Goal: Contribute content: Add original content to the website for others to see

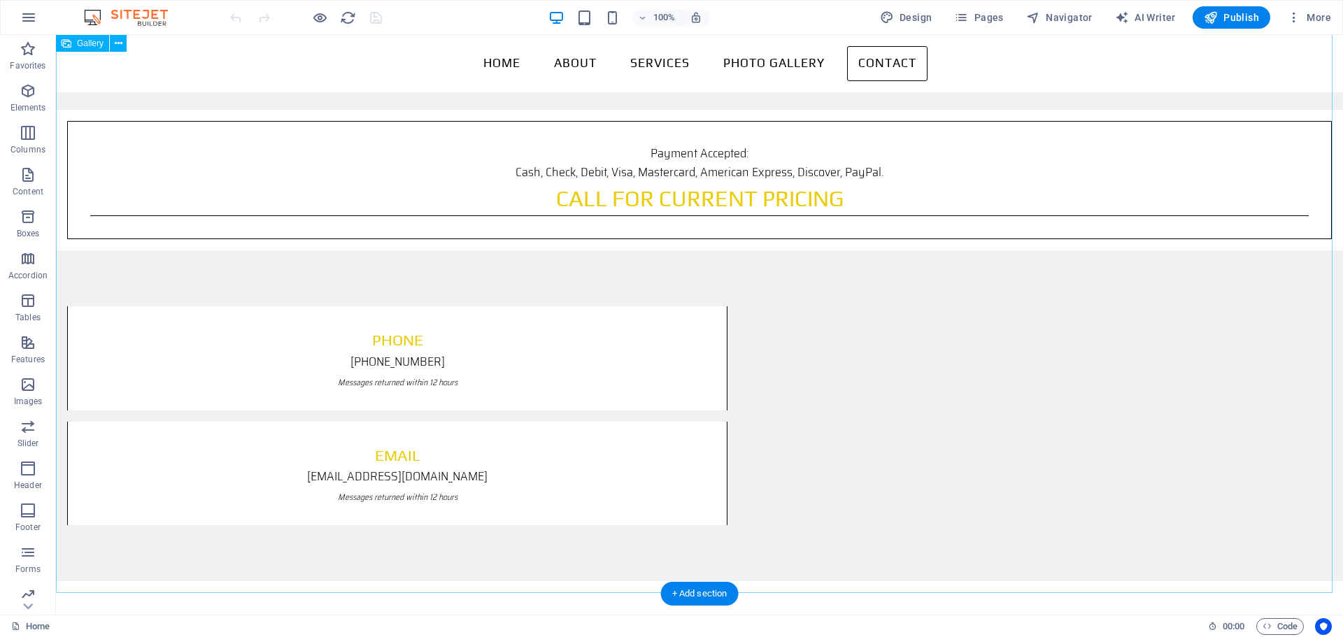
scroll to position [2099, 0]
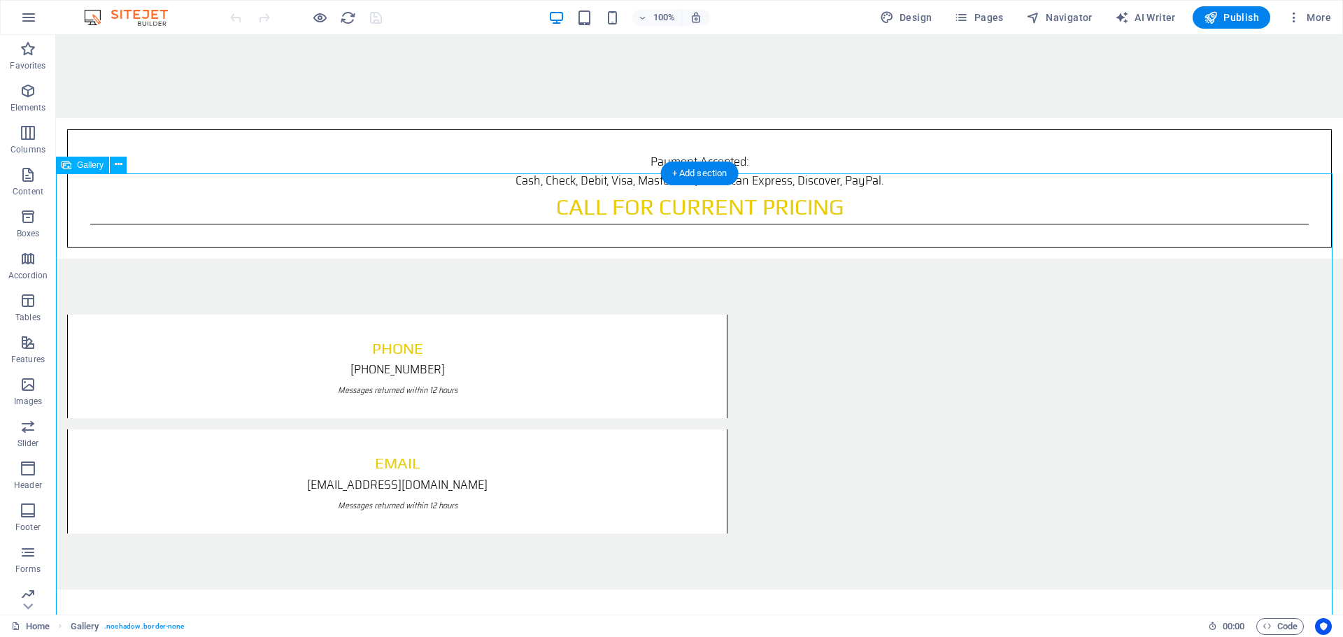
select select "4"
select select "%"
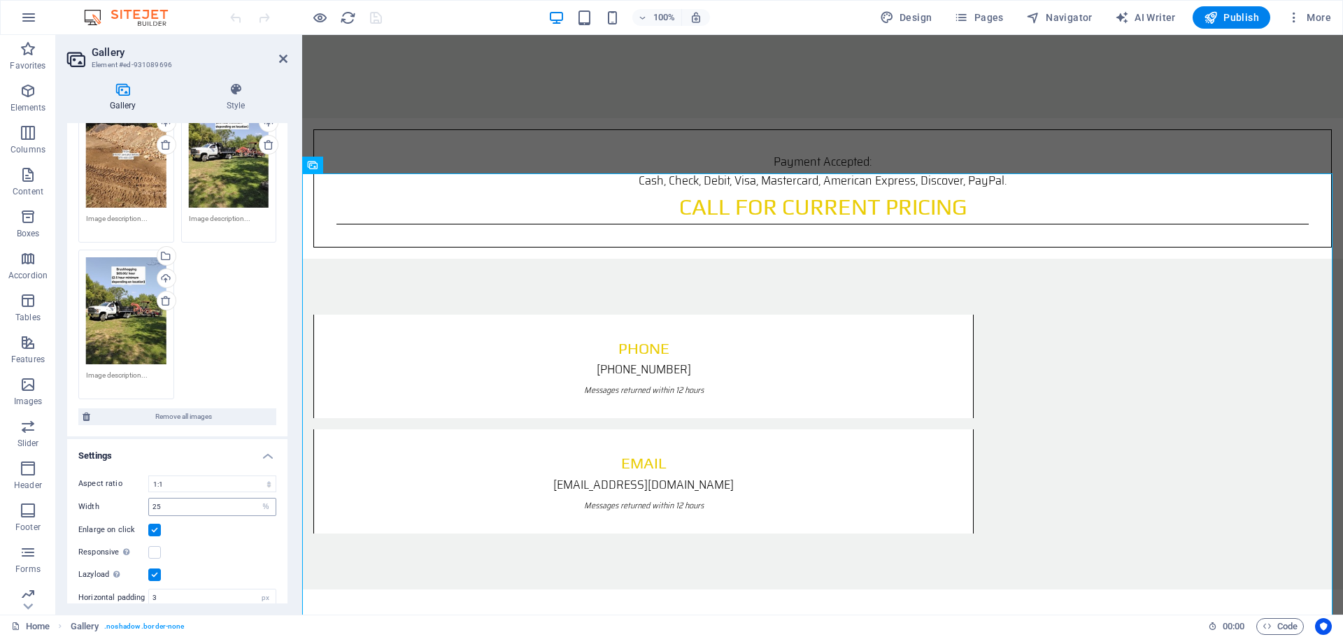
scroll to position [313, 0]
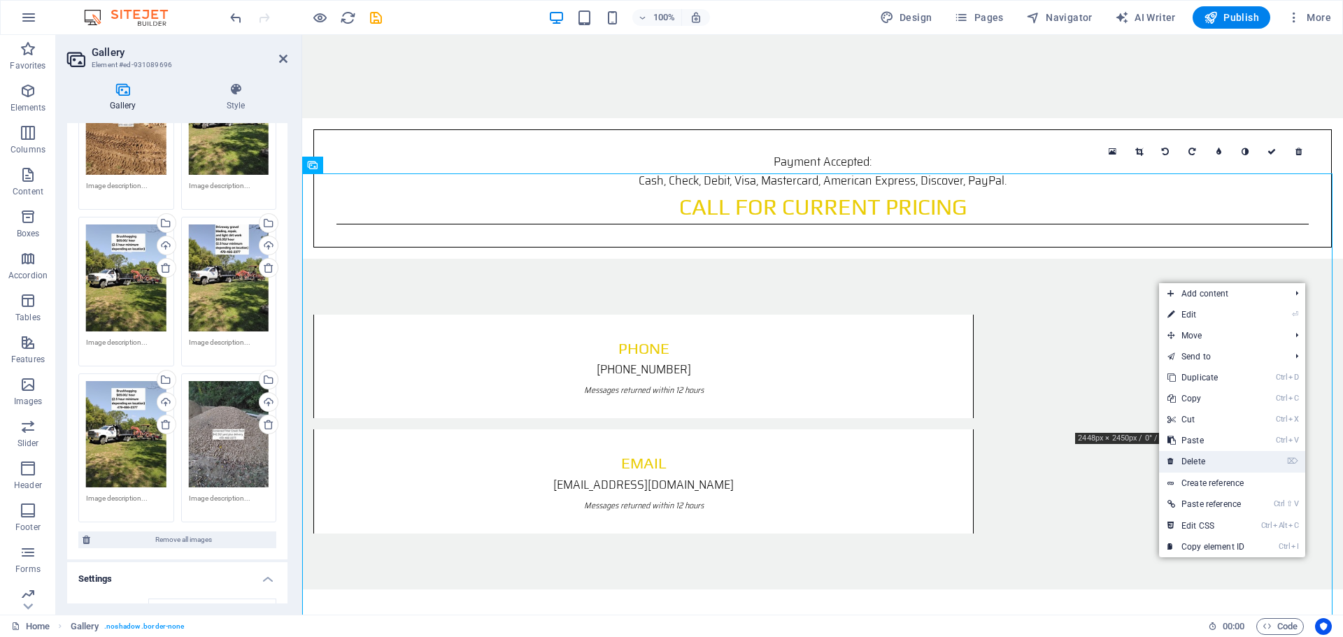
click at [1202, 458] on link "⌦ Delete" at bounding box center [1206, 461] width 94 height 21
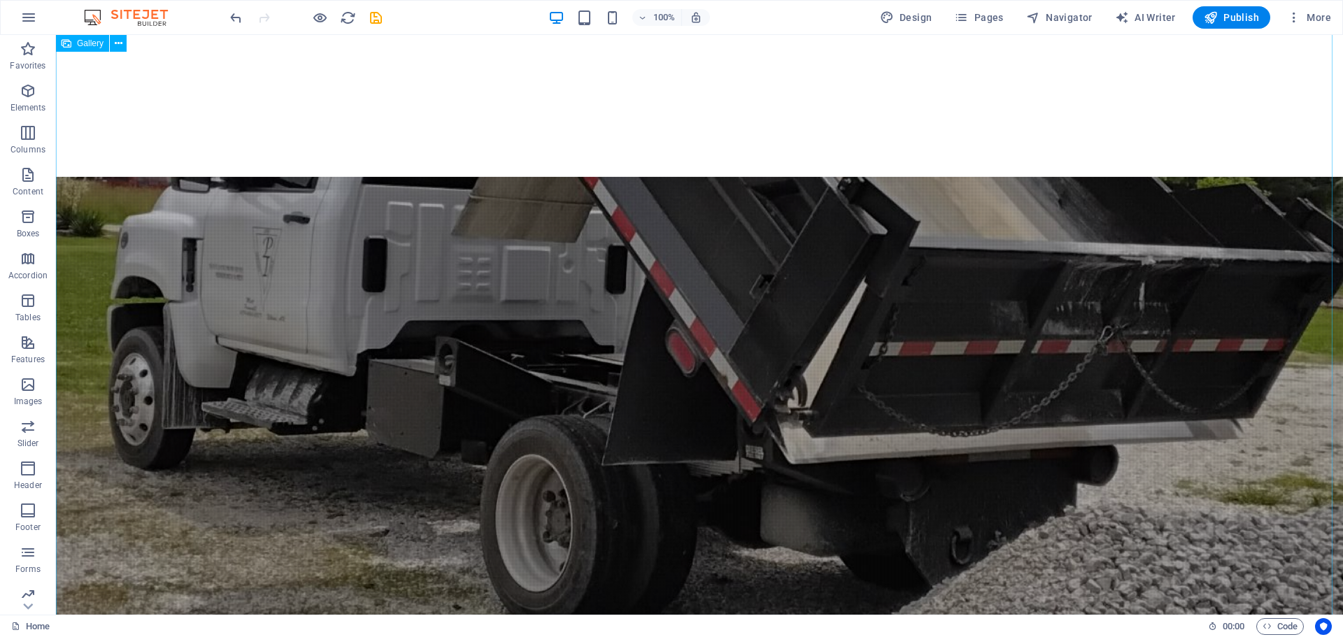
scroll to position [2728, 0]
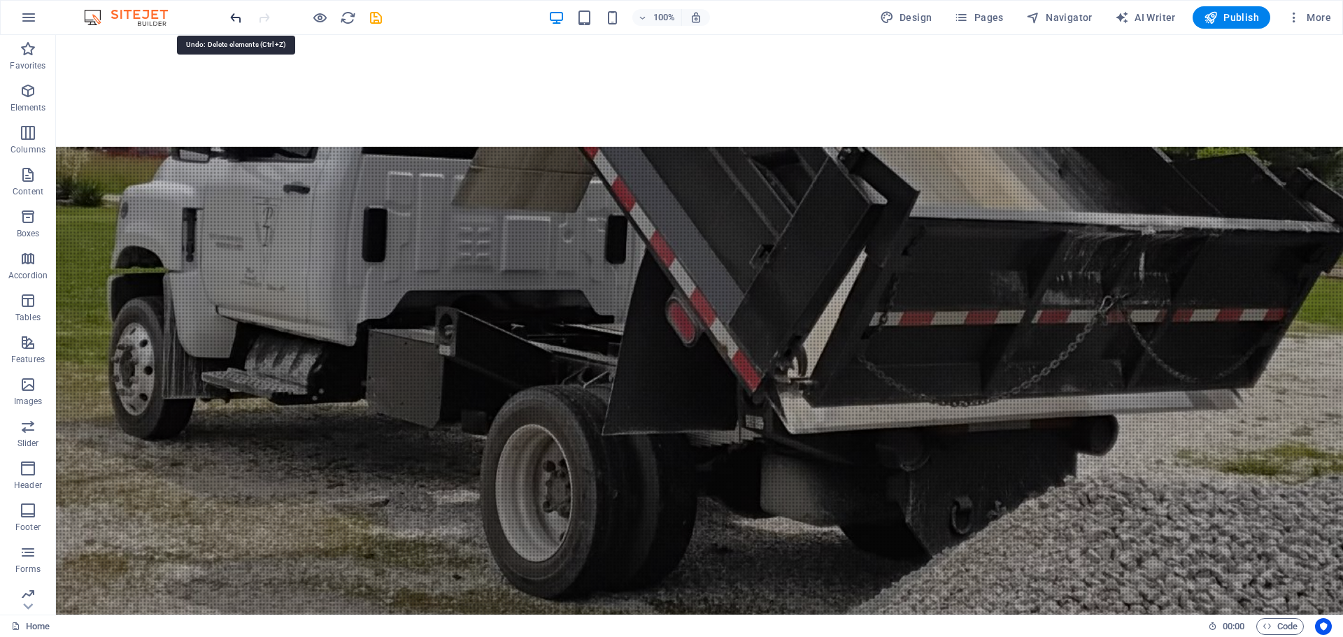
click at [241, 22] on icon "undo" at bounding box center [236, 18] width 16 height 16
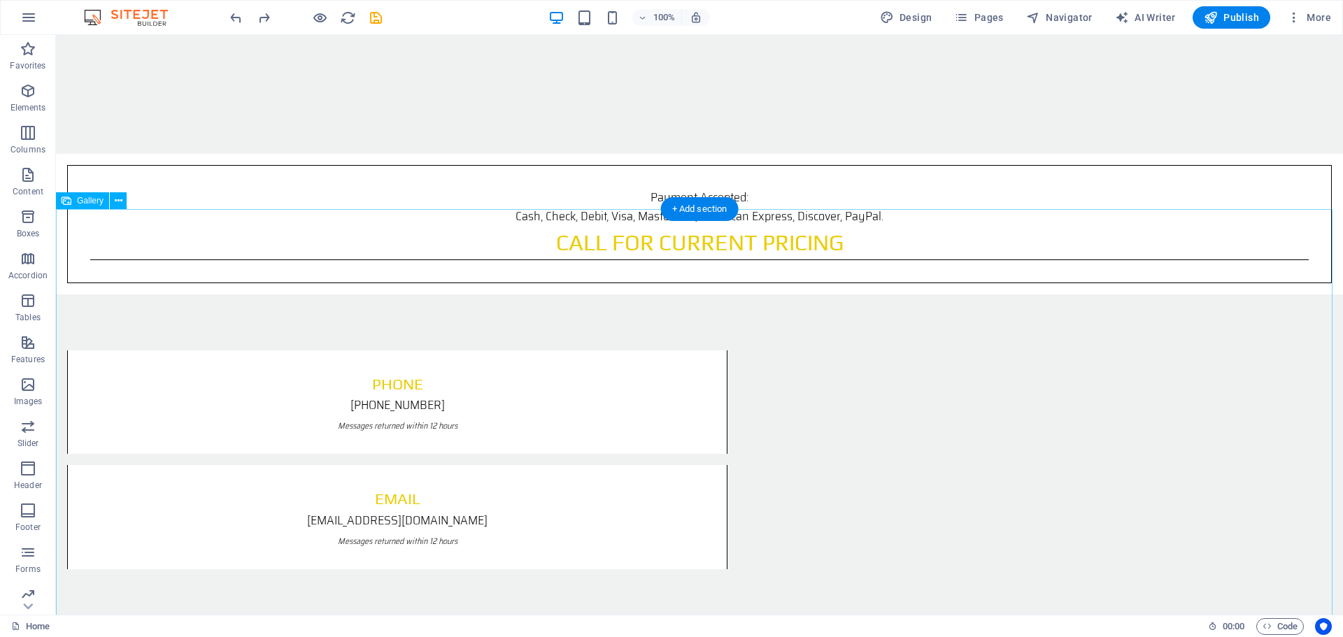
scroll to position [2133, 0]
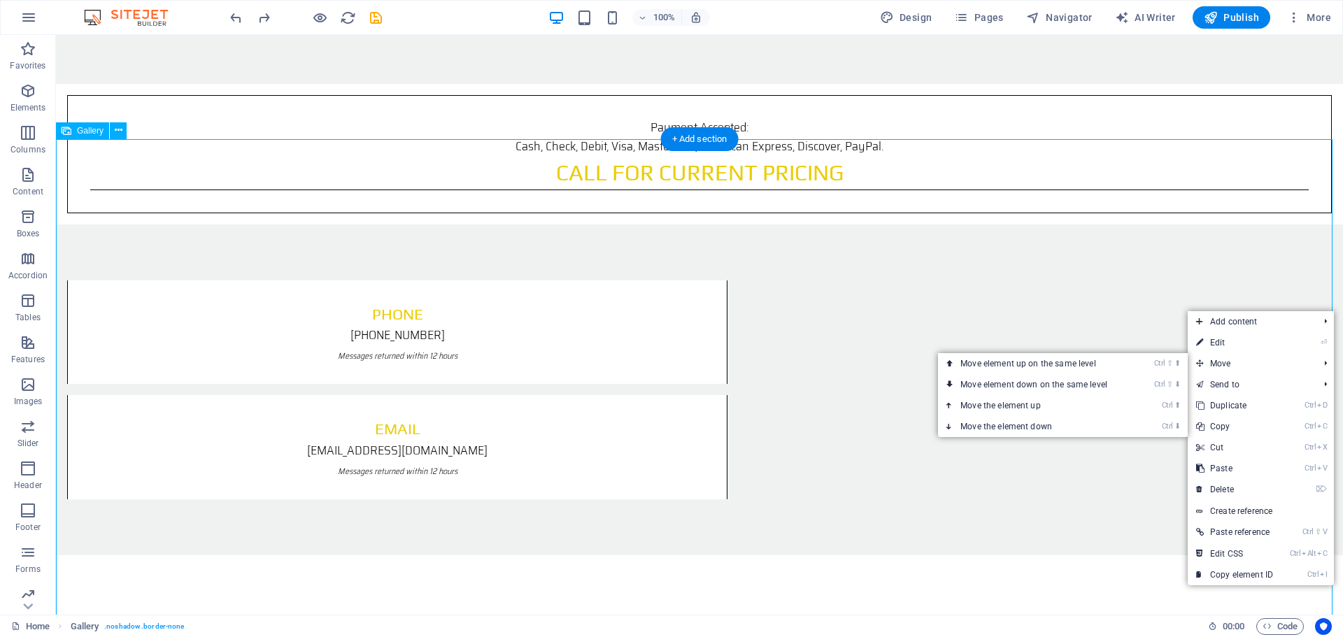
drag, startPoint x: 1269, startPoint y: 393, endPoint x: 1093, endPoint y: 341, distance: 183.9
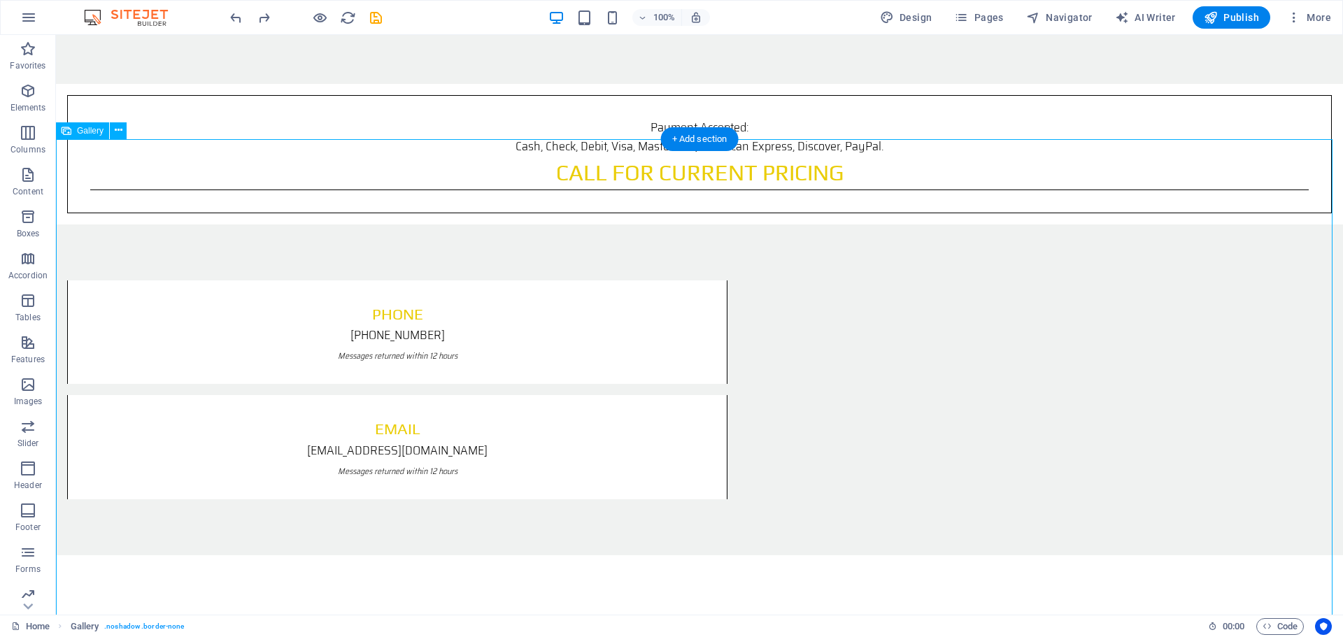
select select "4"
select select "%"
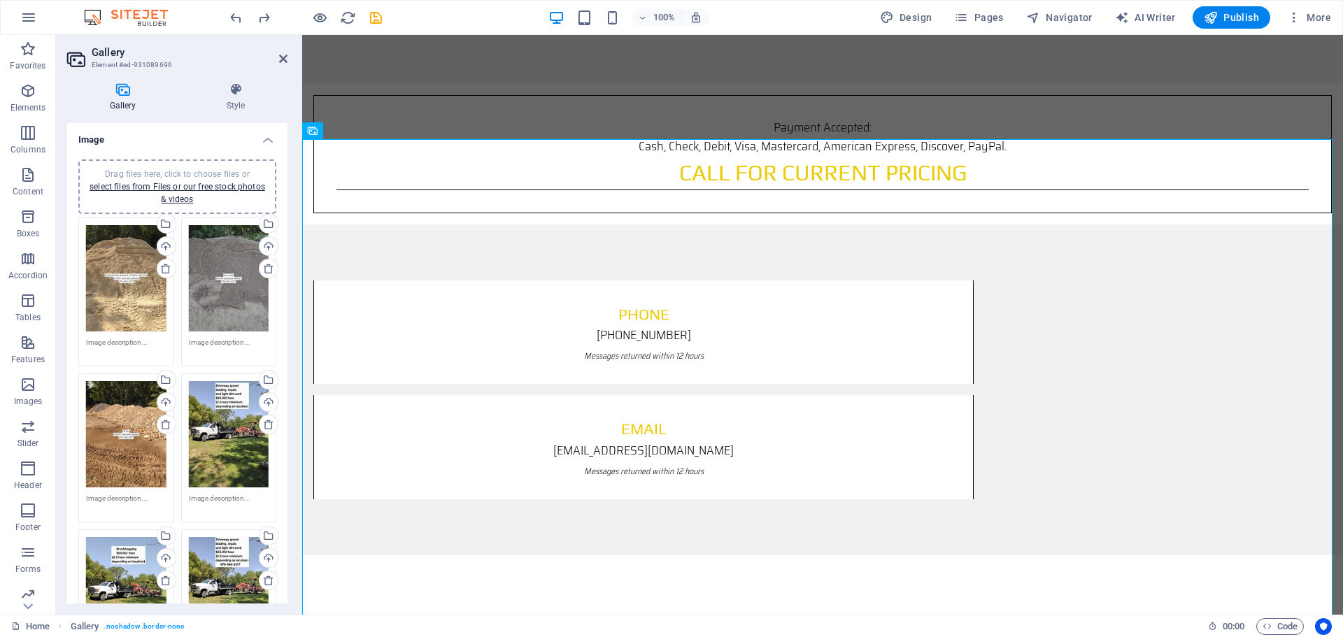
click at [222, 438] on div "Drag files here, click to choose files or select files from Files or our free s…" at bounding box center [229, 434] width 80 height 106
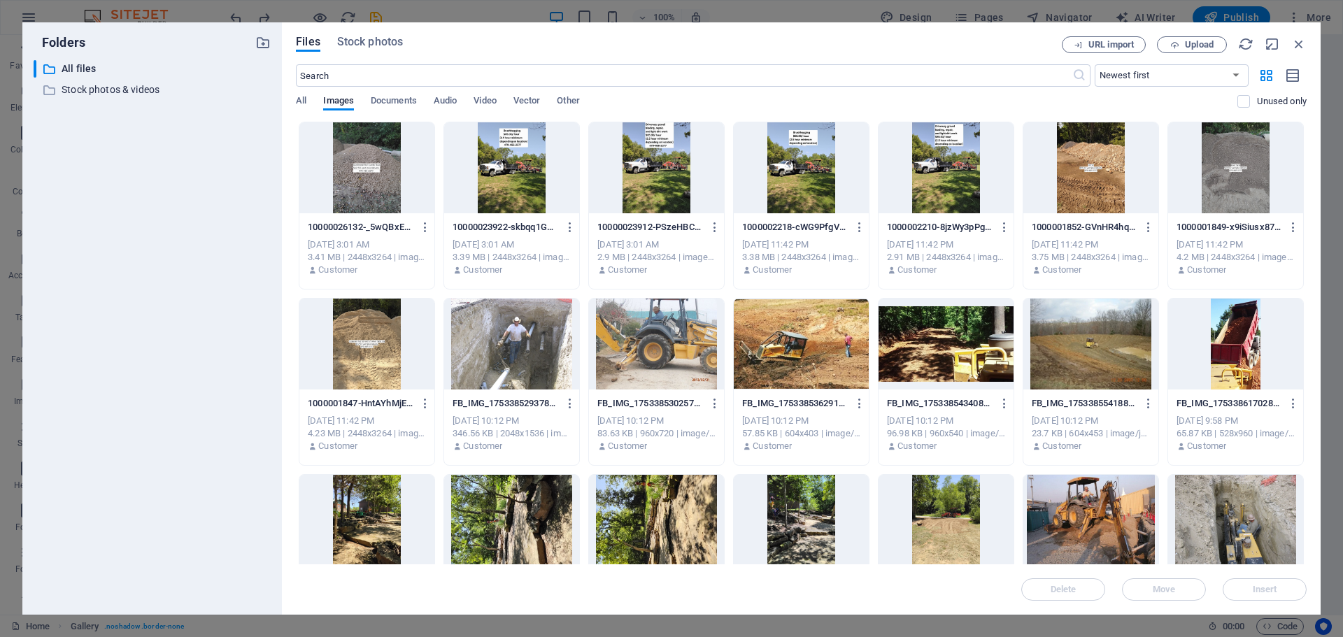
click at [520, 157] on div at bounding box center [511, 167] width 135 height 91
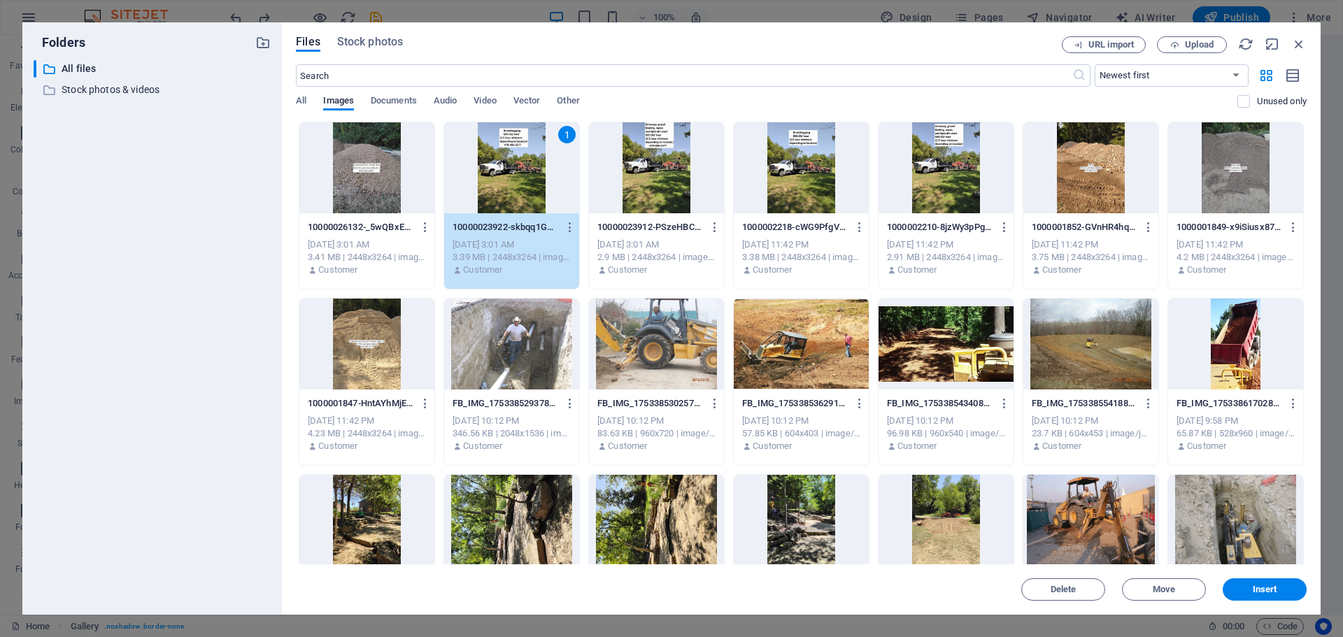
click at [636, 168] on div at bounding box center [656, 167] width 135 height 91
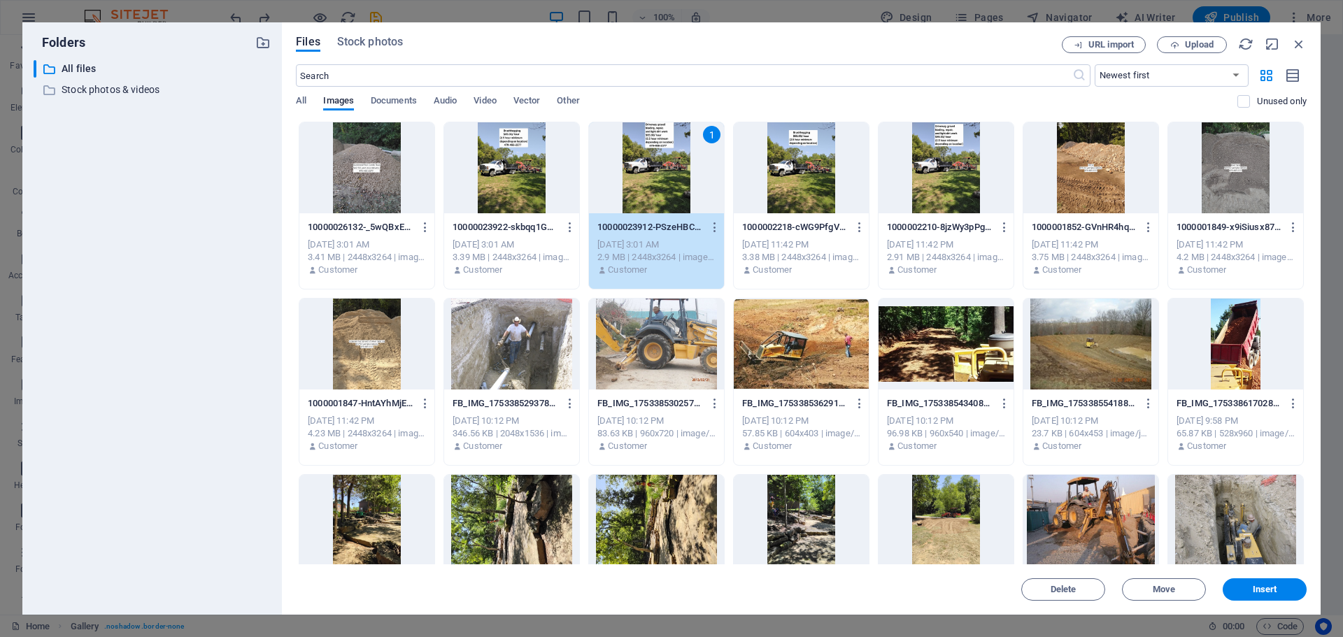
click at [513, 190] on div at bounding box center [511, 167] width 135 height 91
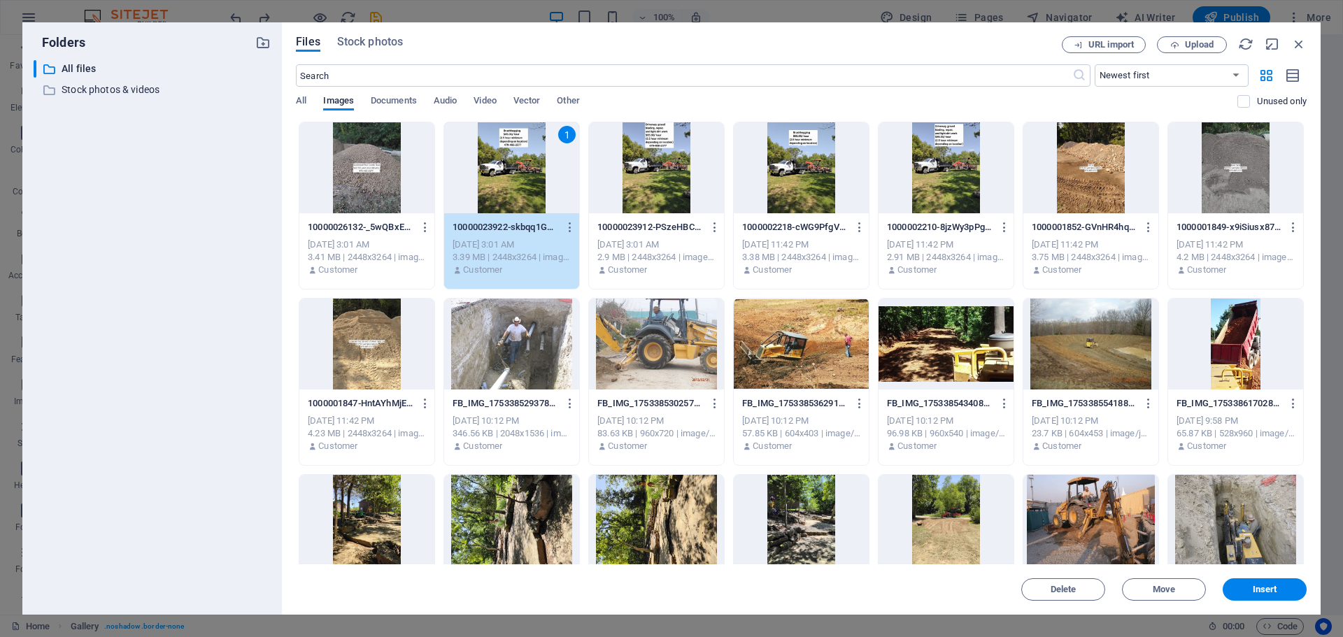
click at [642, 191] on div at bounding box center [656, 167] width 135 height 91
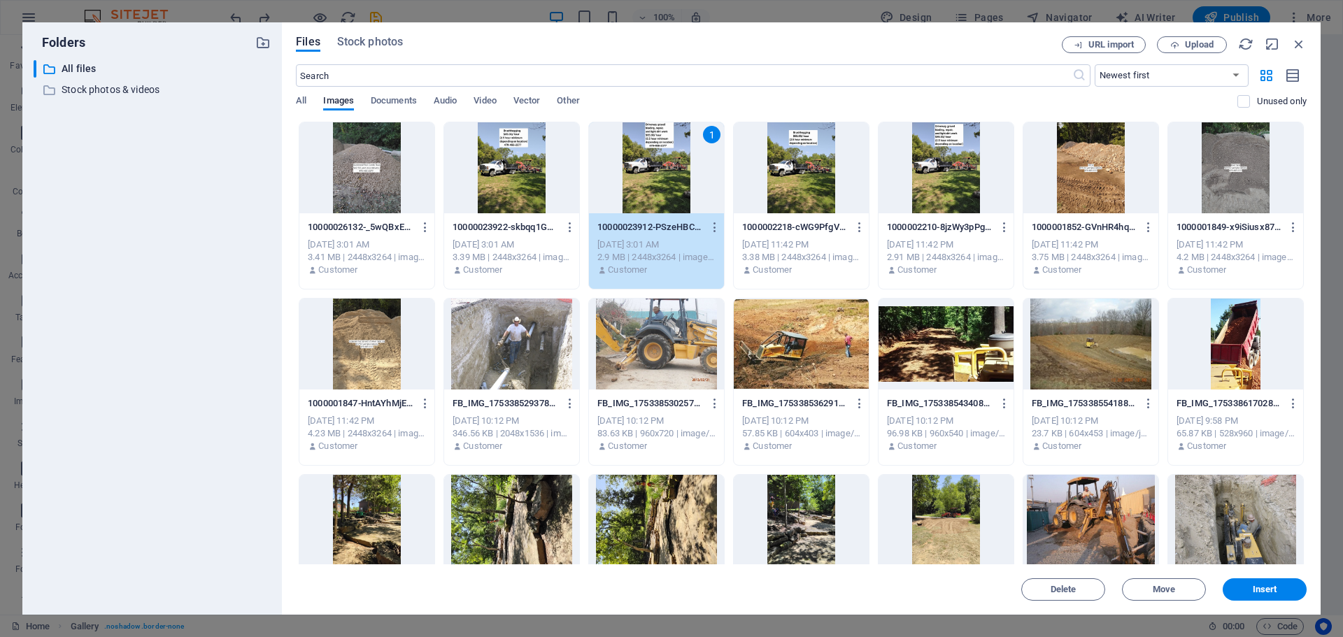
click at [768, 205] on div at bounding box center [801, 167] width 135 height 91
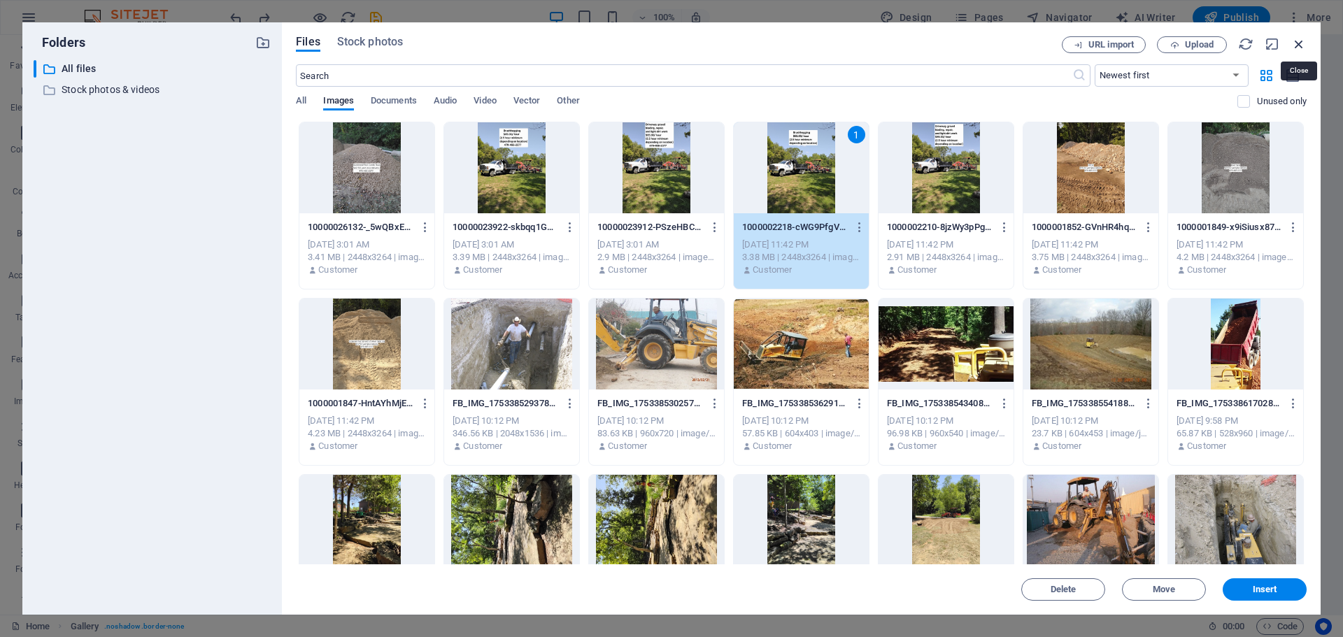
click at [1297, 45] on icon "button" at bounding box center [1298, 43] width 15 height 15
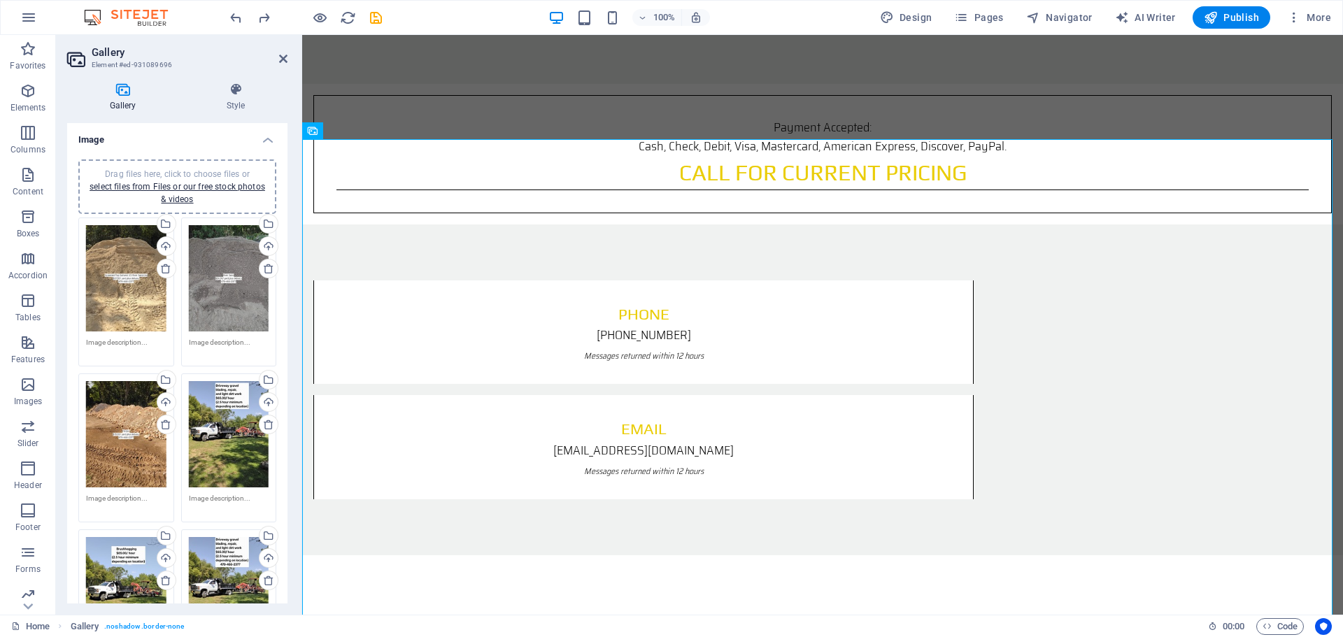
click at [225, 407] on div "Drag files here, click to choose files or select files from Files or our free s…" at bounding box center [229, 434] width 80 height 106
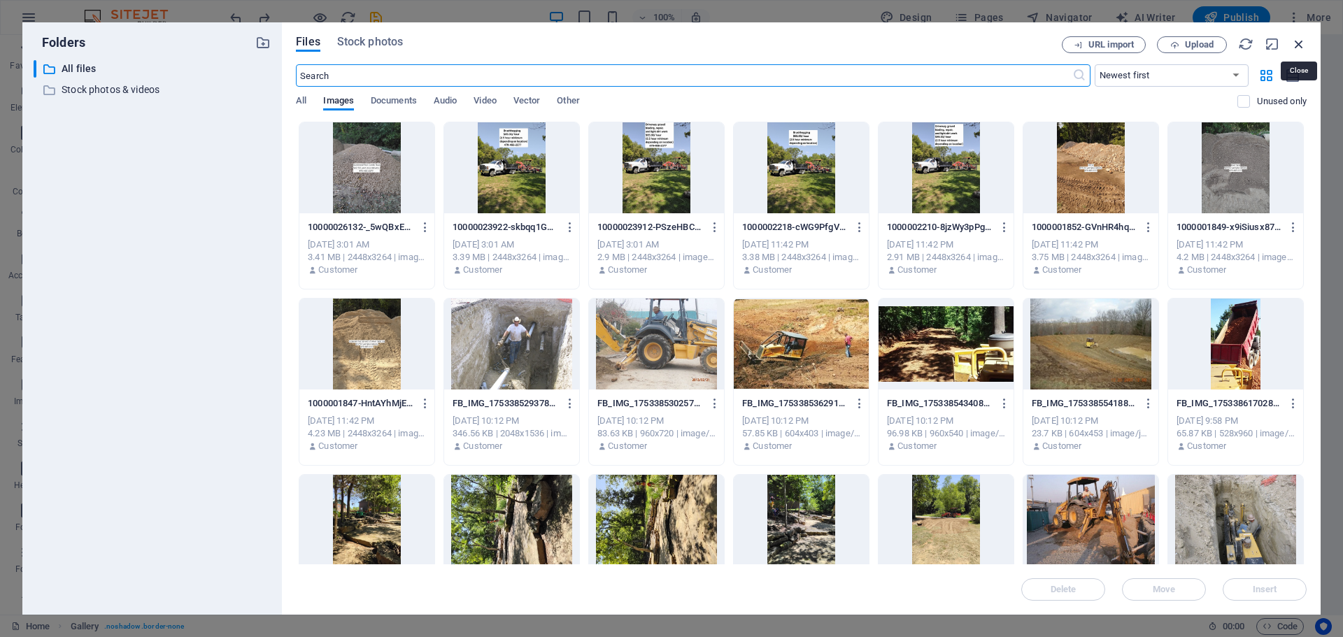
click at [1296, 36] on icon "button" at bounding box center [1298, 43] width 15 height 15
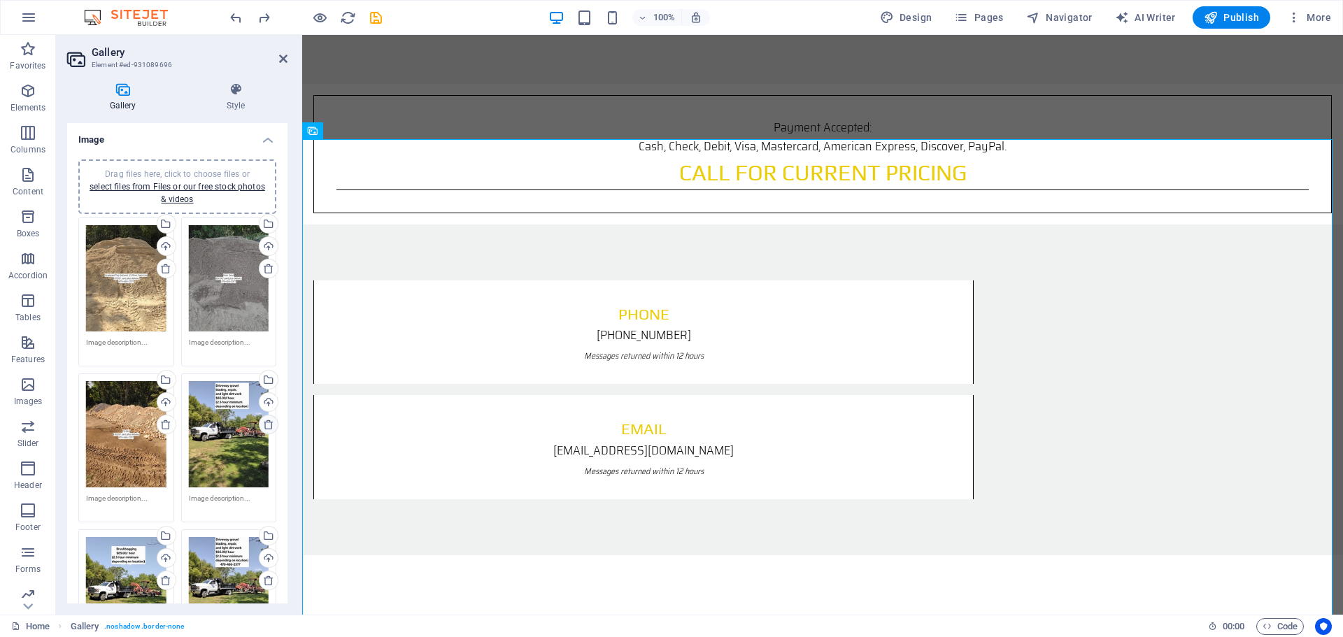
click at [269, 424] on icon at bounding box center [268, 424] width 11 height 11
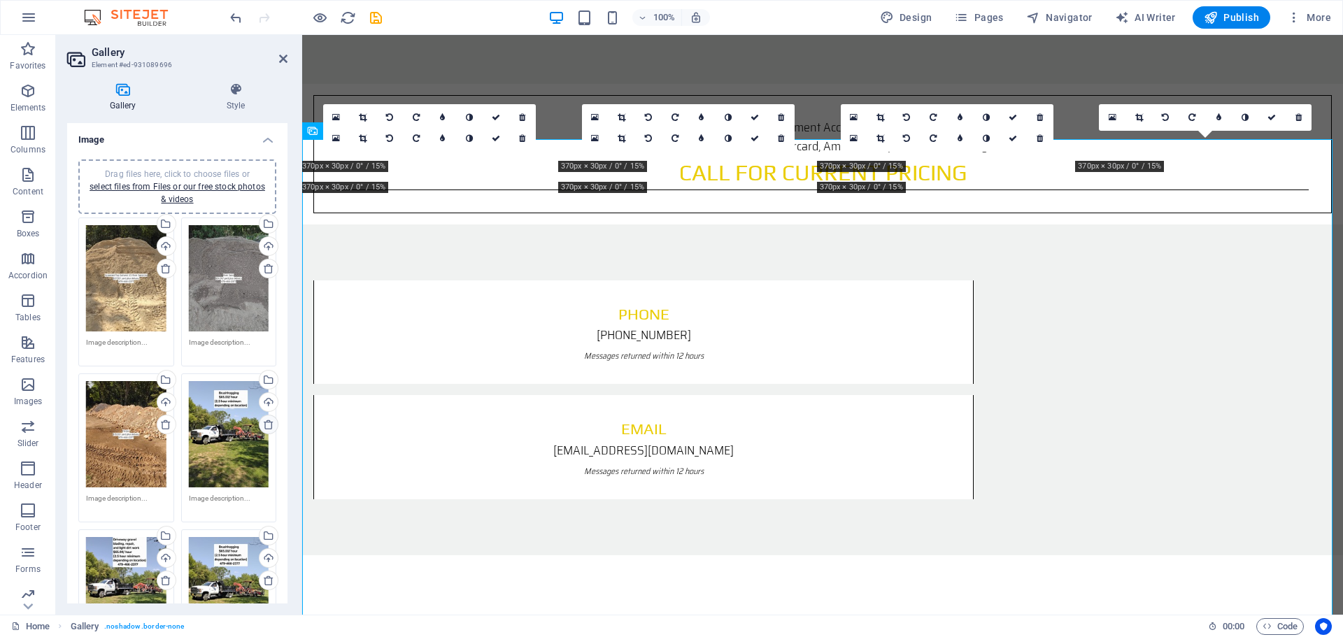
click at [263, 423] on icon at bounding box center [268, 424] width 11 height 11
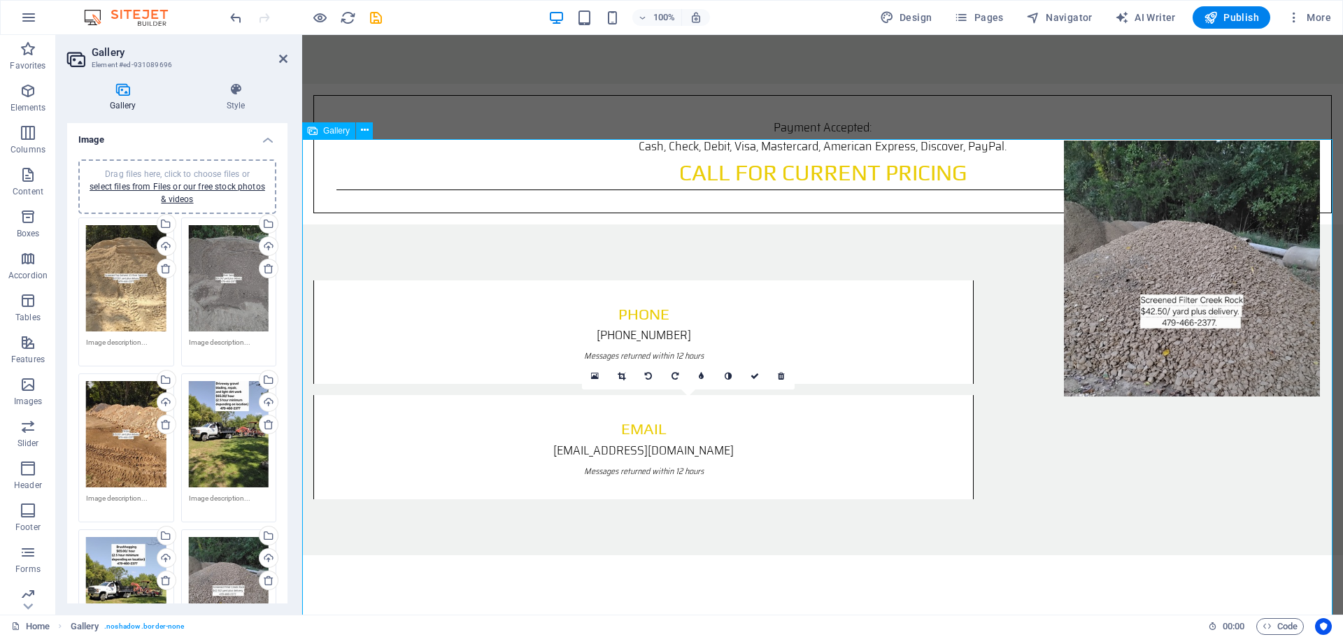
drag, startPoint x: 700, startPoint y: 481, endPoint x: 1203, endPoint y: 222, distance: 566.0
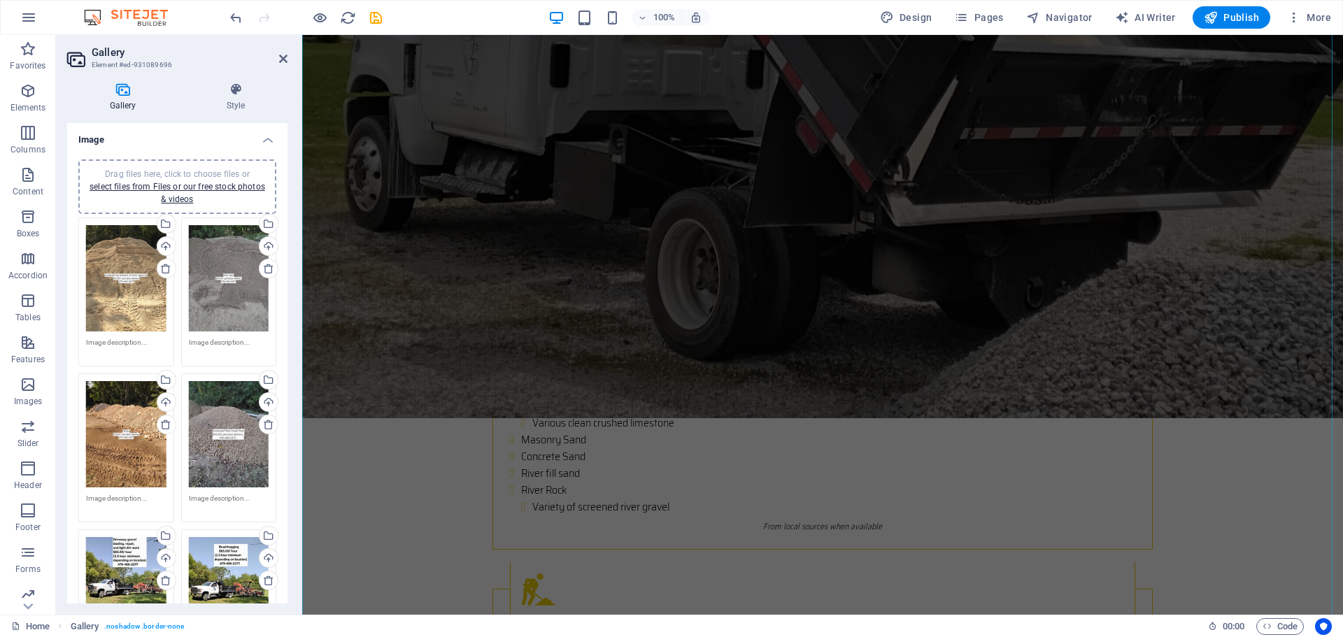
scroll to position [3043, 0]
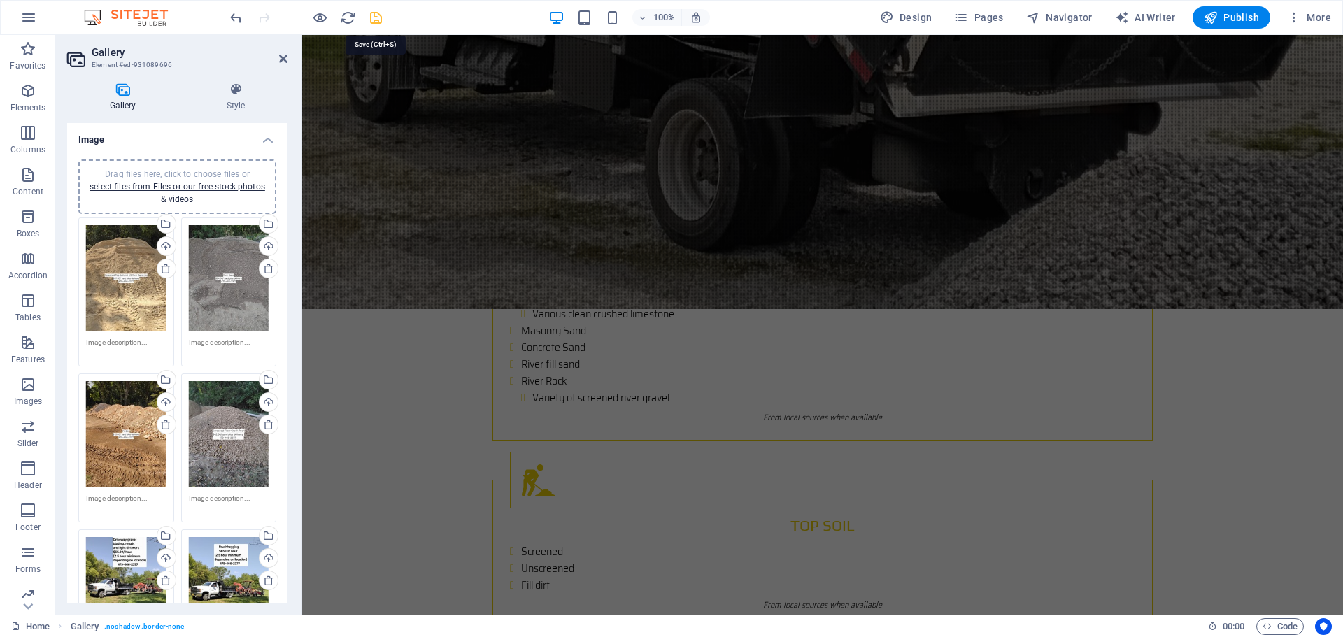
click at [371, 21] on icon "save" at bounding box center [376, 18] width 16 height 16
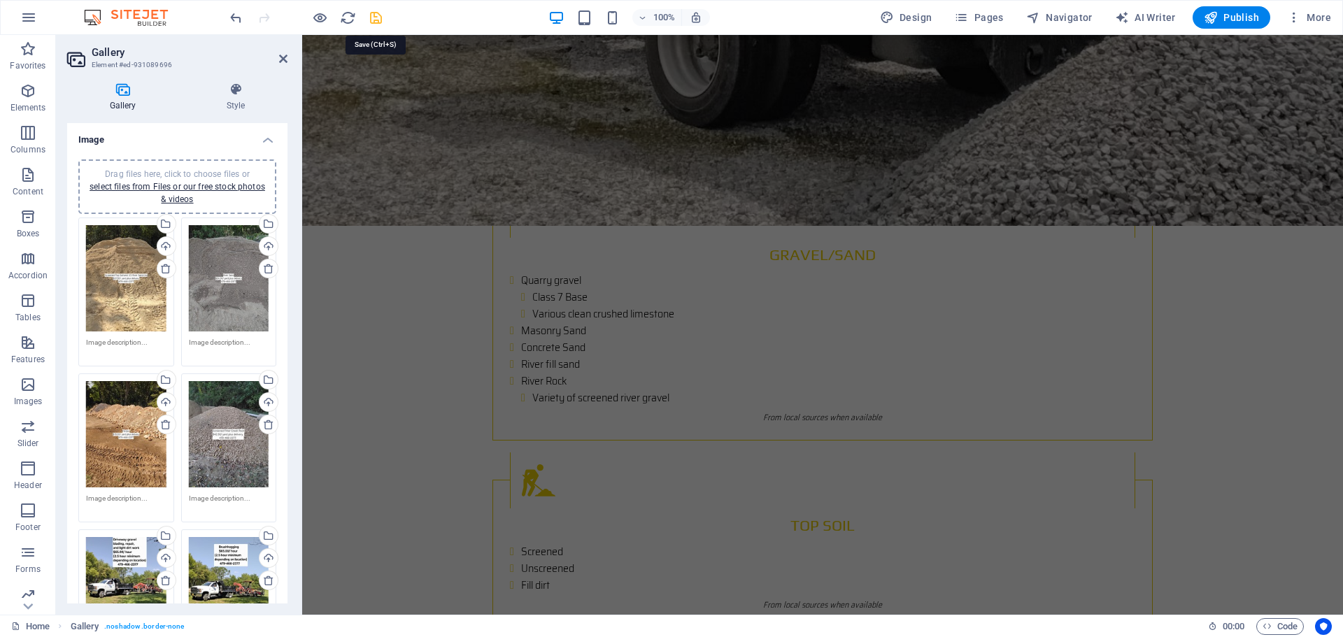
scroll to position [2273, 0]
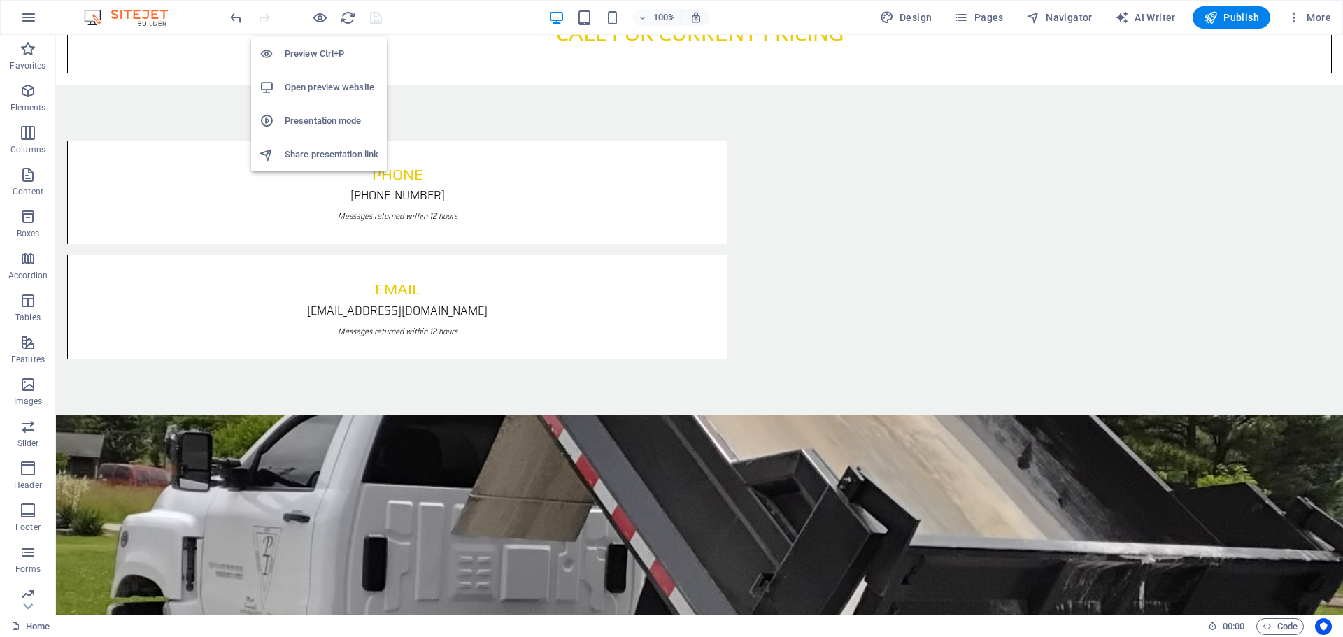
click at [302, 43] on li "Preview Ctrl+P" at bounding box center [319, 54] width 136 height 34
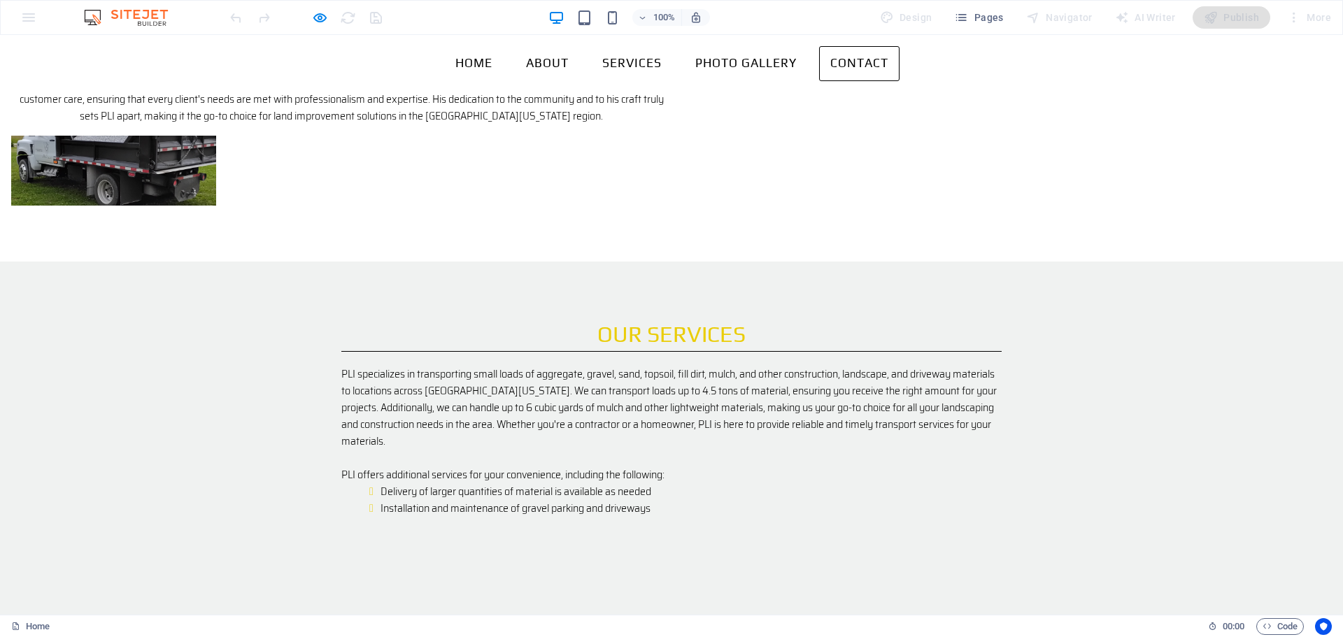
scroll to position [1573, 0]
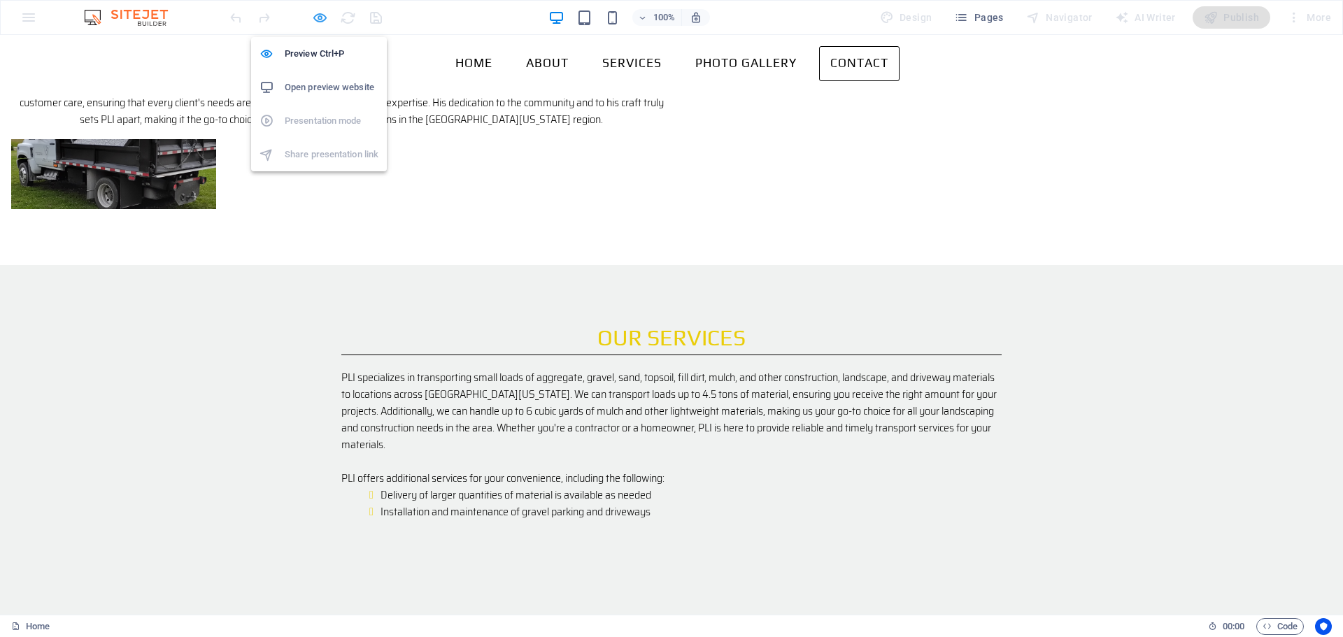
click at [320, 15] on icon "button" at bounding box center [320, 18] width 16 height 16
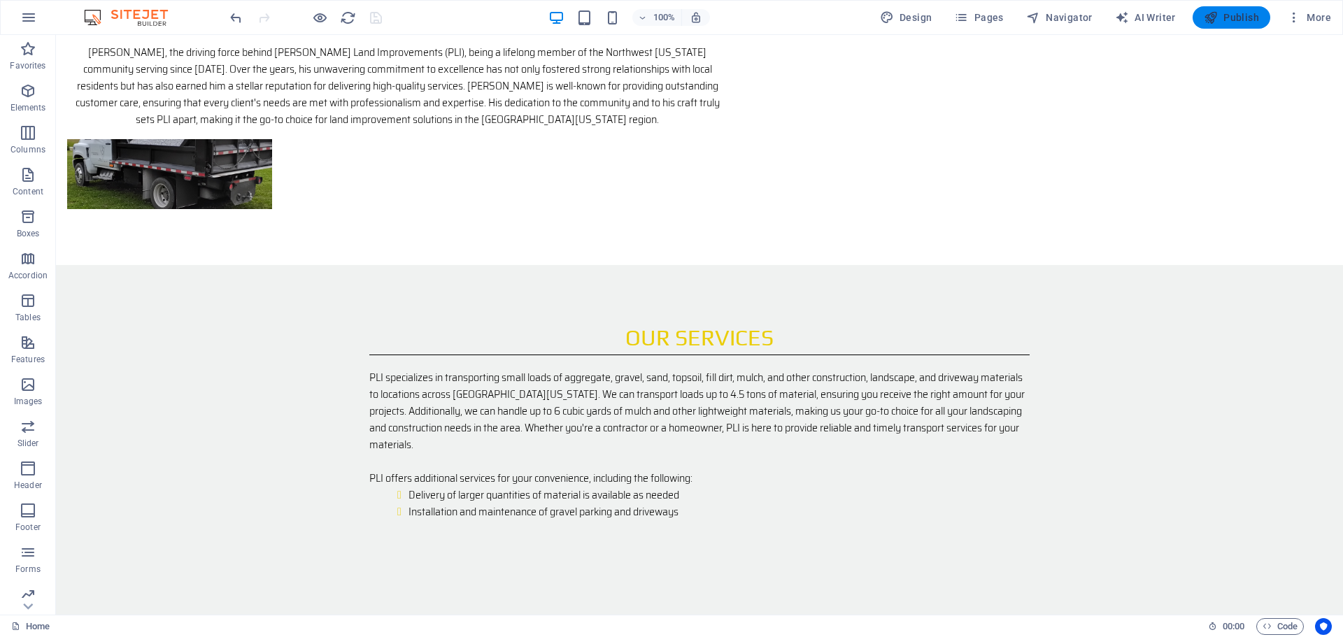
click at [1228, 14] on span "Publish" at bounding box center [1231, 17] width 55 height 14
